Goal: Task Accomplishment & Management: Use online tool/utility

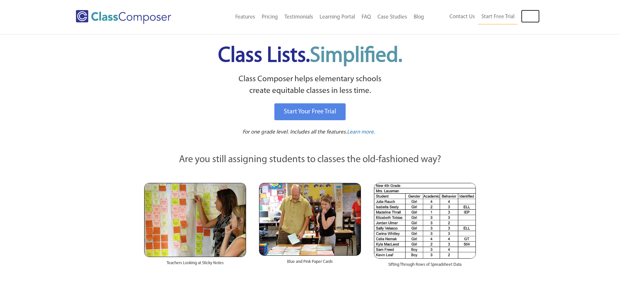
click at [526, 13] on link "Log In" at bounding box center [530, 16] width 19 height 13
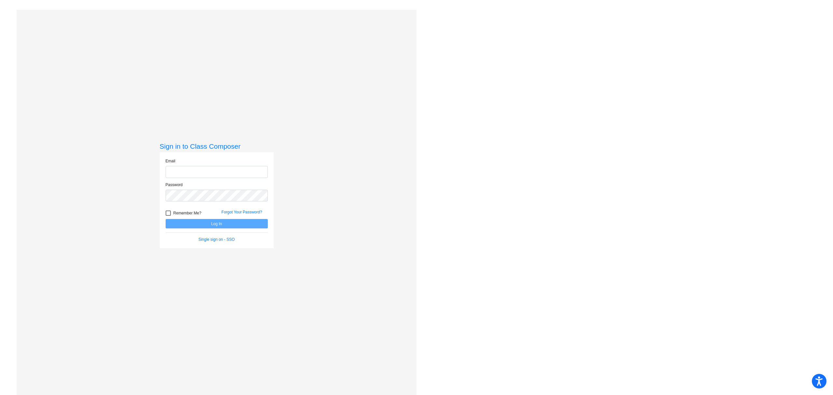
type input "mmondal@schools.nyc.gov"
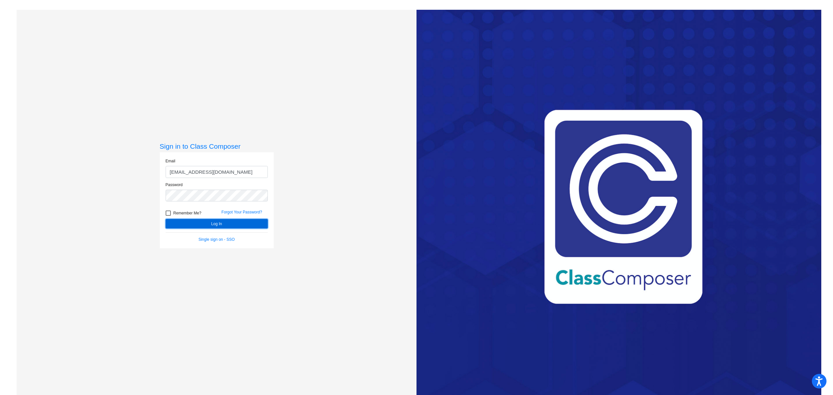
click at [210, 228] on button "Log In" at bounding box center [217, 223] width 102 height 9
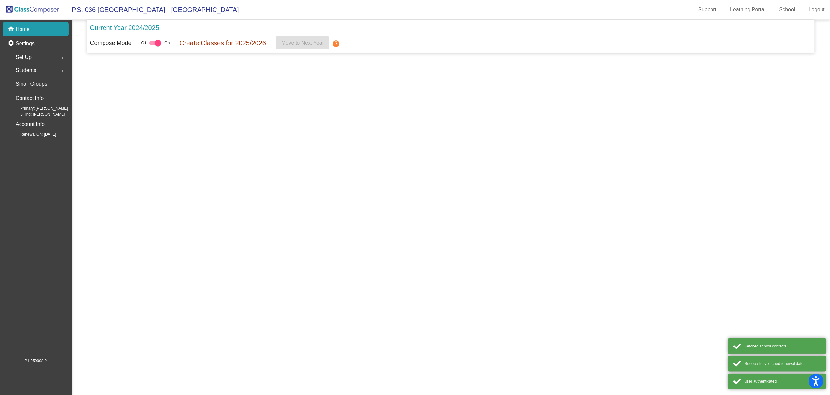
click at [210, 223] on mat-sidenav-content "Current Year 2024/2025 Compose Mode Off On Create Classes for 2025/2026 Move to…" at bounding box center [451, 207] width 758 height 375
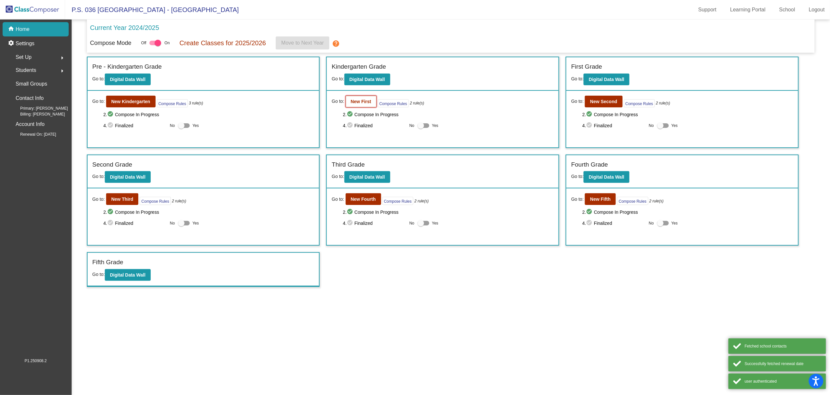
click at [370, 100] on b "New First" at bounding box center [361, 101] width 20 height 5
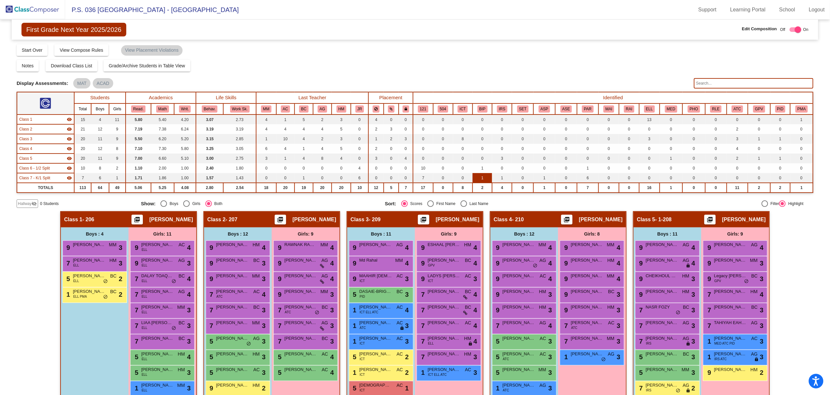
scroll to position [87, 0]
